Goal: Transaction & Acquisition: Purchase product/service

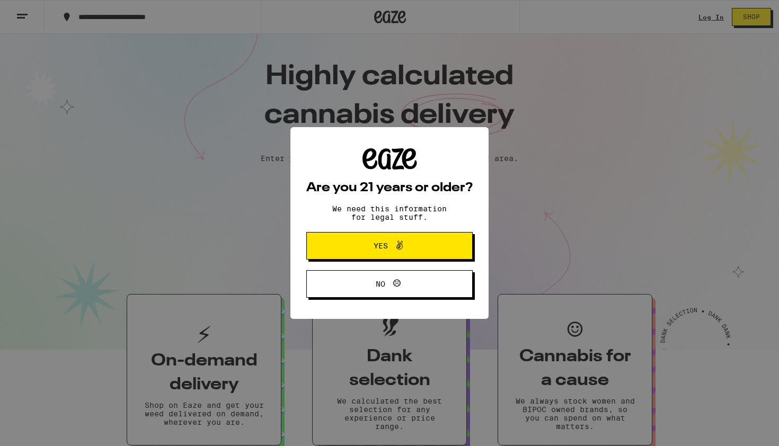
click at [397, 243] on icon at bounding box center [399, 245] width 13 height 13
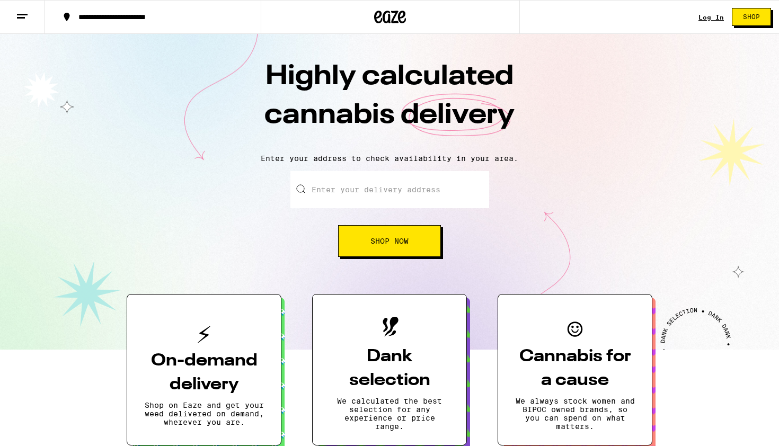
click at [740, 15] on button "Shop" at bounding box center [751, 17] width 39 height 18
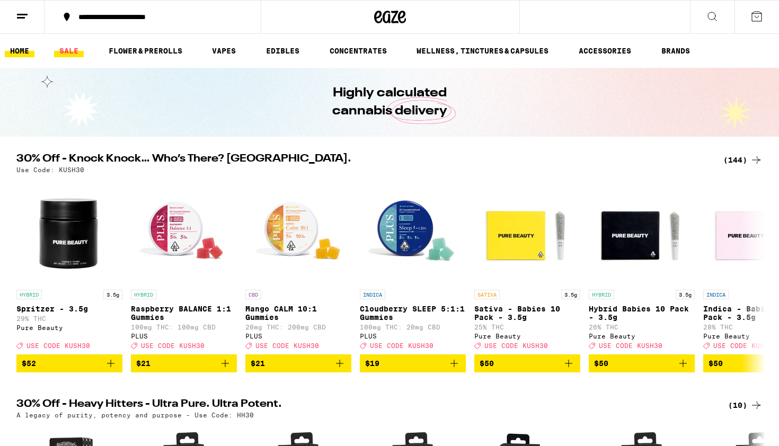
click at [68, 53] on link "SALE" at bounding box center [69, 51] width 30 height 13
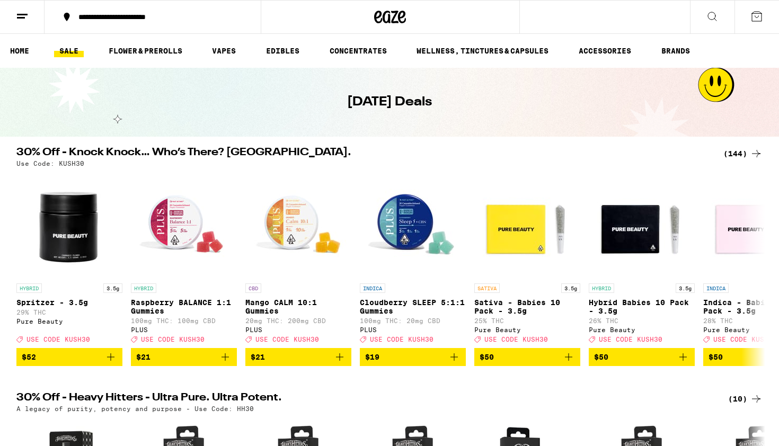
click at [743, 155] on div "(144)" at bounding box center [742, 153] width 39 height 13
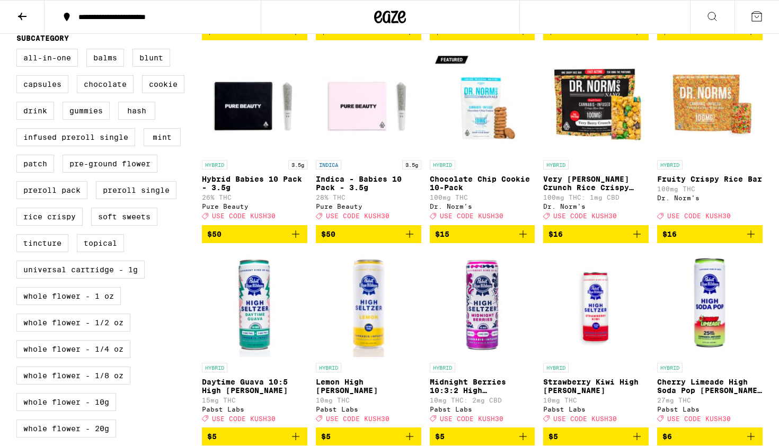
scroll to position [309, 0]
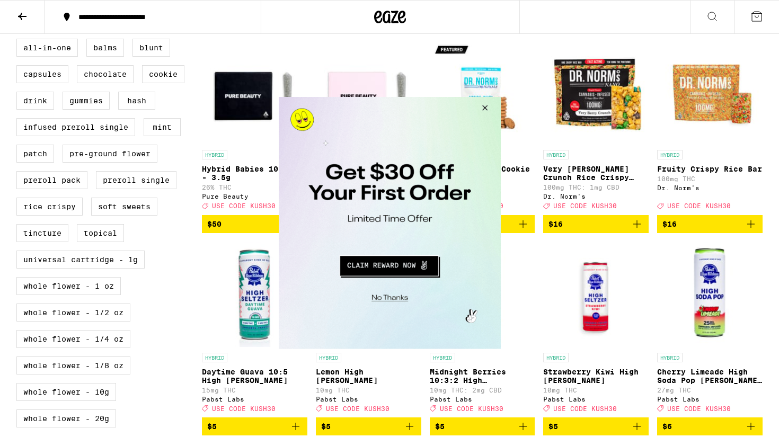
click at [484, 108] on button "Close Modal" at bounding box center [482, 109] width 29 height 25
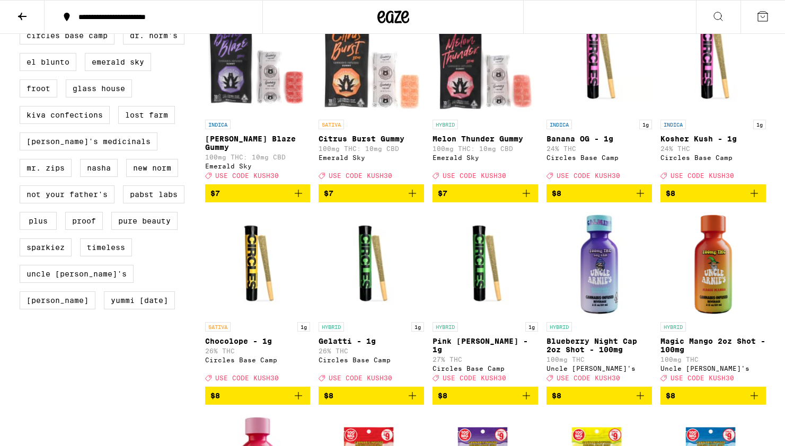
scroll to position [744, 0]
click at [638, 197] on icon "Add to bag" at bounding box center [639, 193] width 7 height 7
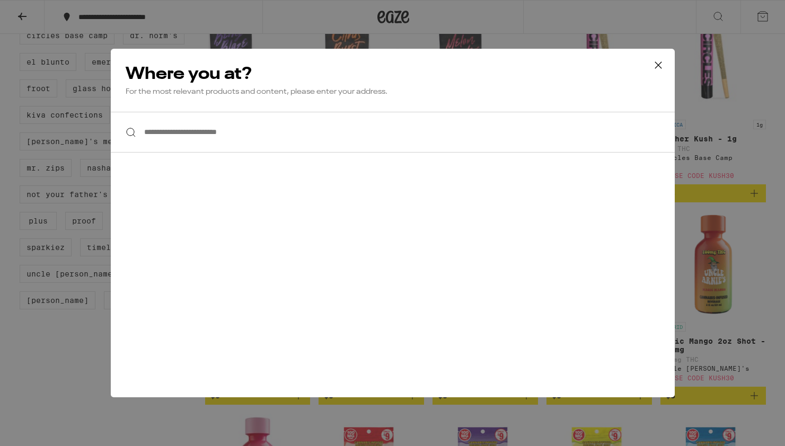
click at [704, 152] on div "**********" at bounding box center [392, 223] width 785 height 446
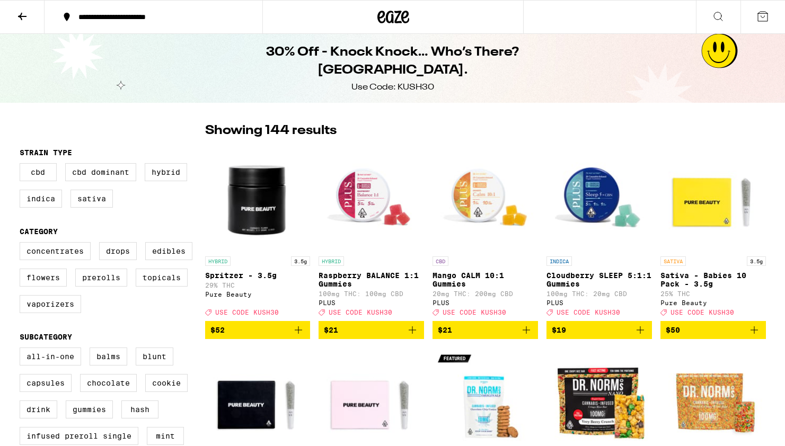
scroll to position [0, 0]
click at [753, 15] on button at bounding box center [762, 17] width 45 height 33
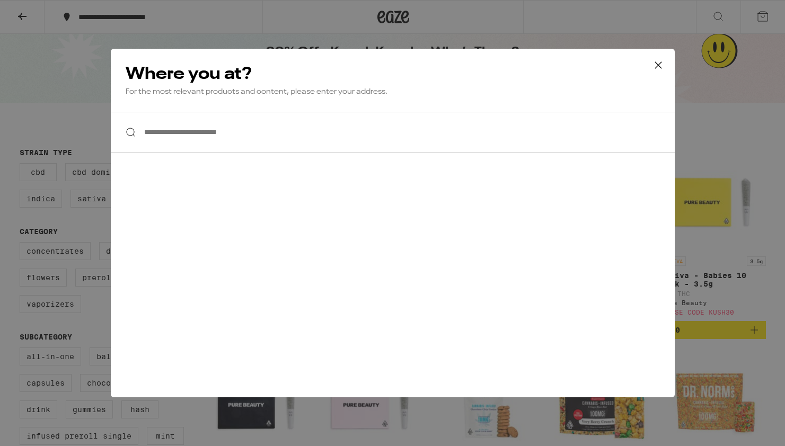
click at [661, 66] on icon at bounding box center [658, 65] width 16 height 16
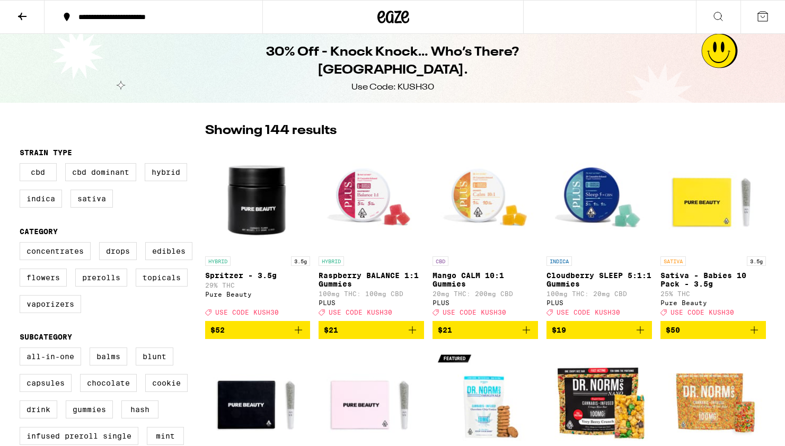
click at [384, 14] on icon at bounding box center [393, 16] width 32 height 19
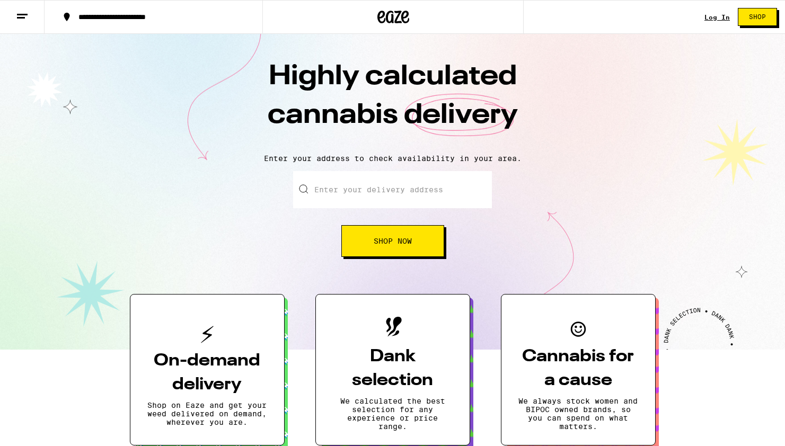
click at [721, 14] on link "Log In" at bounding box center [716, 17] width 25 height 7
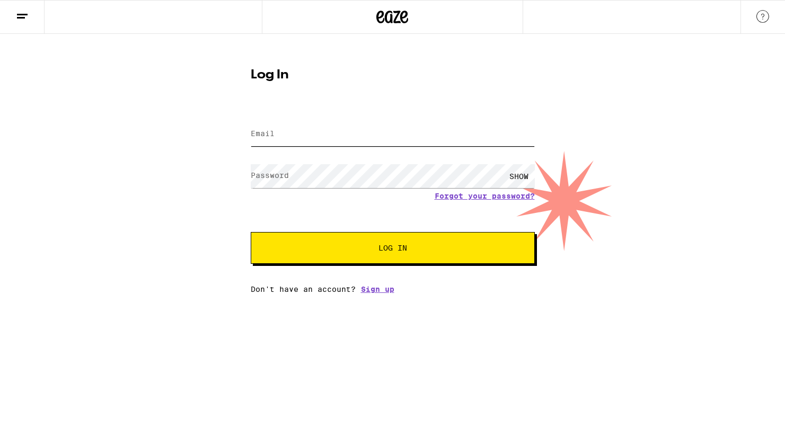
type input "[EMAIL_ADDRESS][DOMAIN_NAME]"
click at [392, 249] on button "Log In" at bounding box center [393, 248] width 284 height 32
